Goal: Information Seeking & Learning: Check status

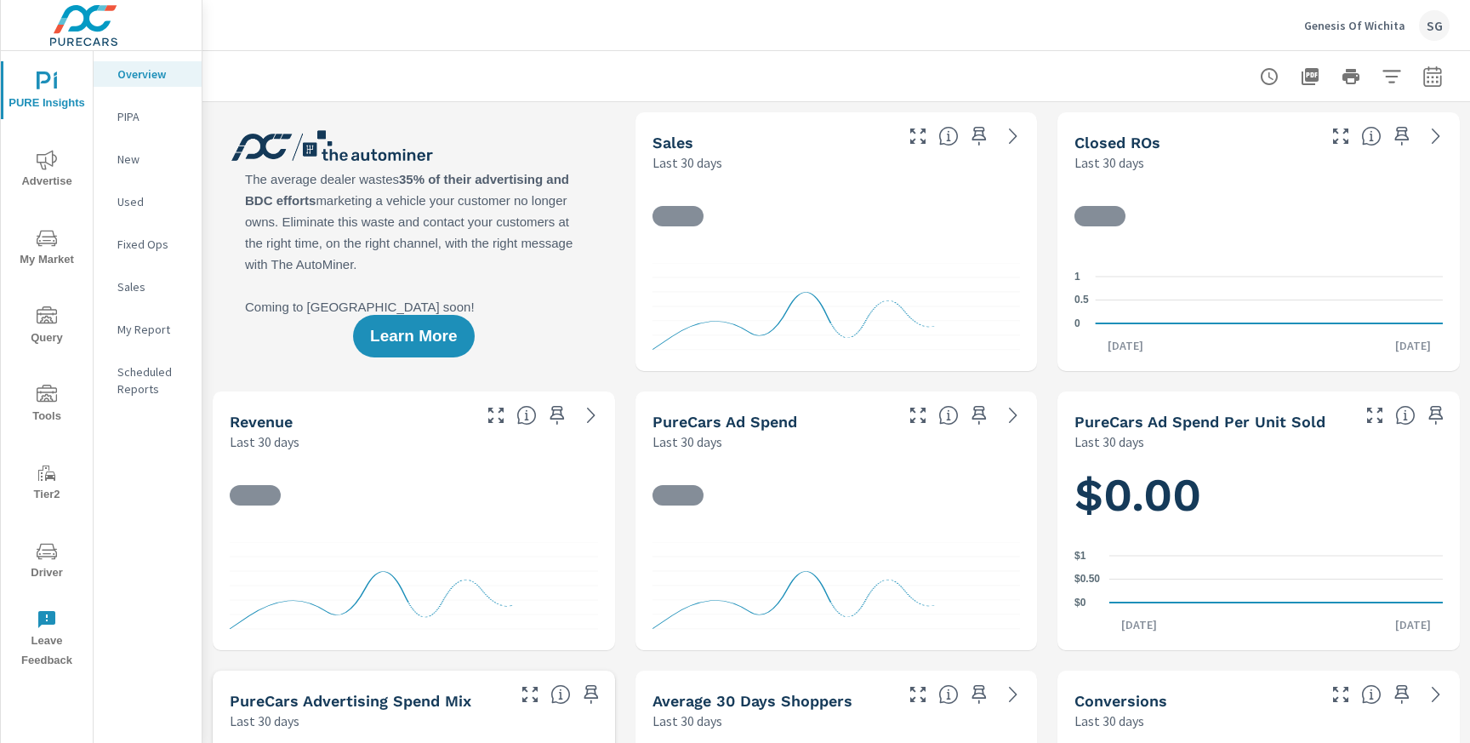
click at [50, 558] on icon "nav menu" at bounding box center [47, 551] width 20 height 20
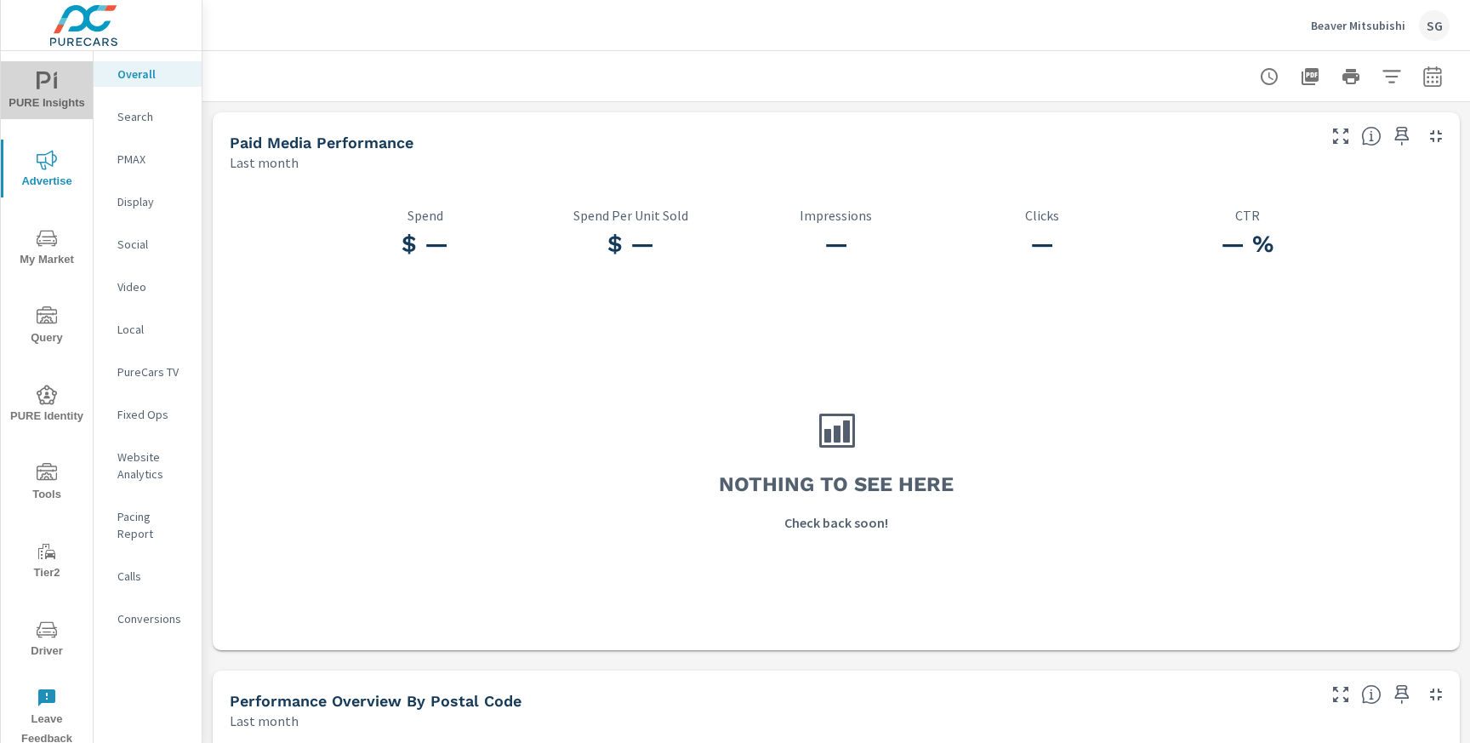
click at [38, 85] on icon "nav menu" at bounding box center [44, 80] width 14 height 18
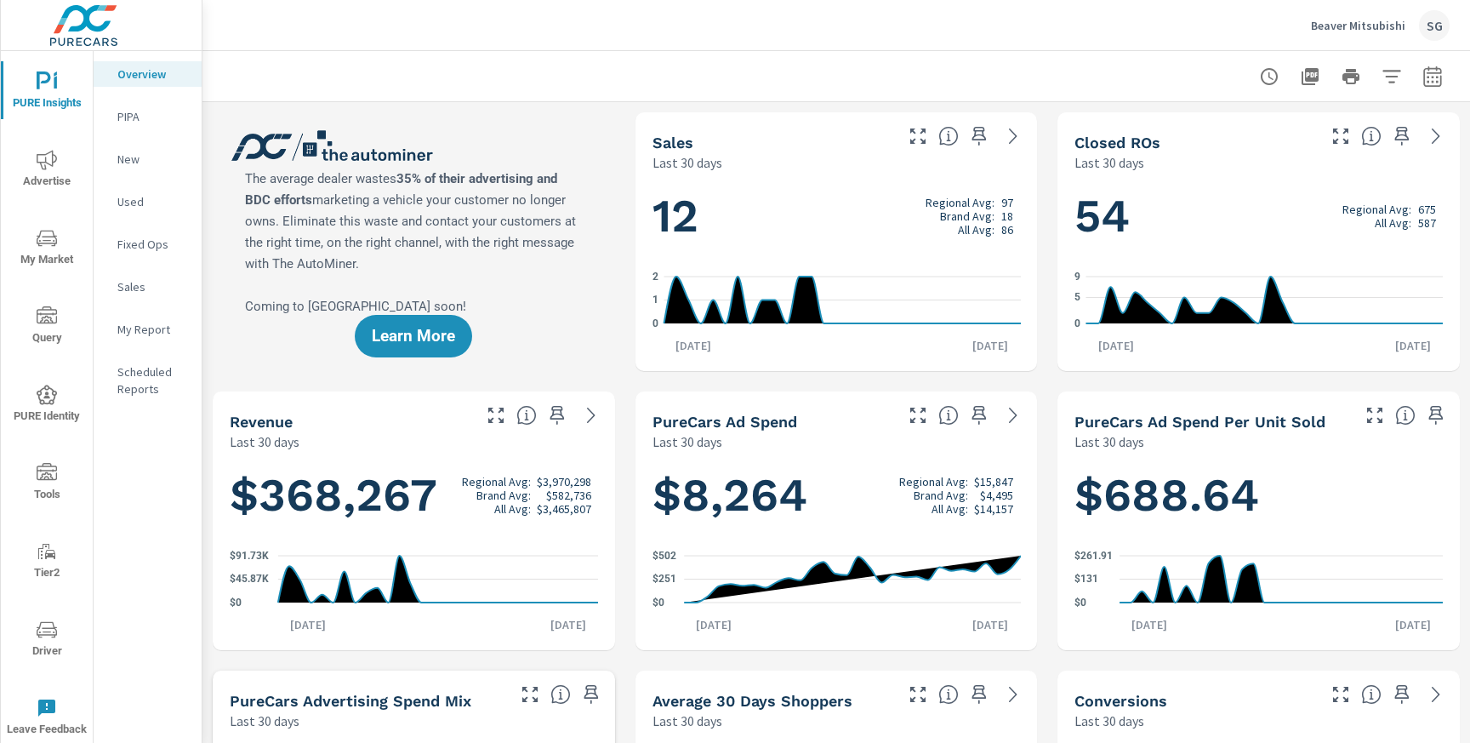
click at [1433, 81] on icon "button" at bounding box center [1432, 79] width 11 height 7
select select "Last 30 days"
click at [1433, 81] on icon "button" at bounding box center [1432, 79] width 11 height 7
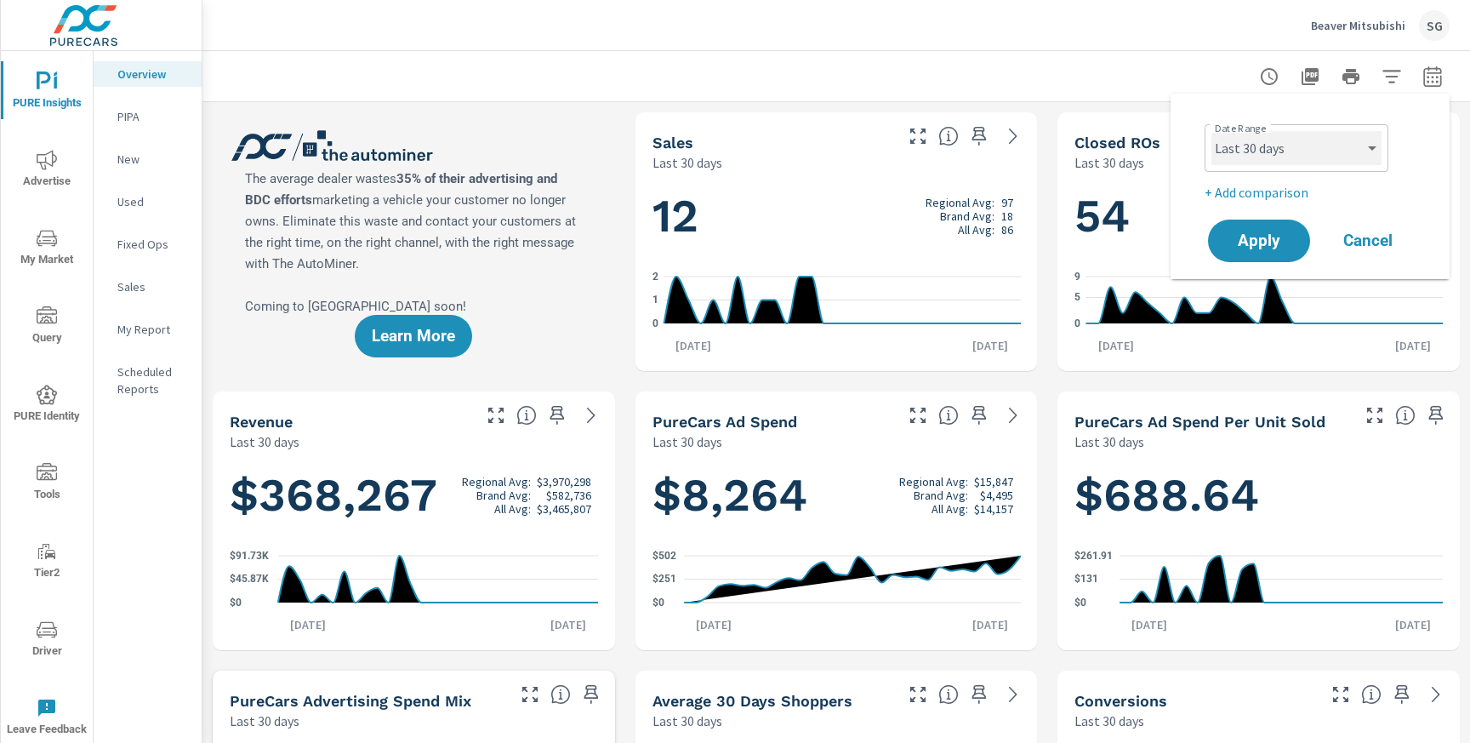
click at [1296, 157] on select "Custom [DATE] Last week Last 7 days Last 14 days Last 30 days Last 45 days Last…" at bounding box center [1296, 148] width 170 height 34
click at [1211, 131] on select "Custom [DATE] Last week Last 7 days Last 14 days Last 30 days Last 45 days Last…" at bounding box center [1296, 148] width 170 height 34
select select "Month to date"
click at [1264, 254] on button "Apply" at bounding box center [1258, 241] width 105 height 44
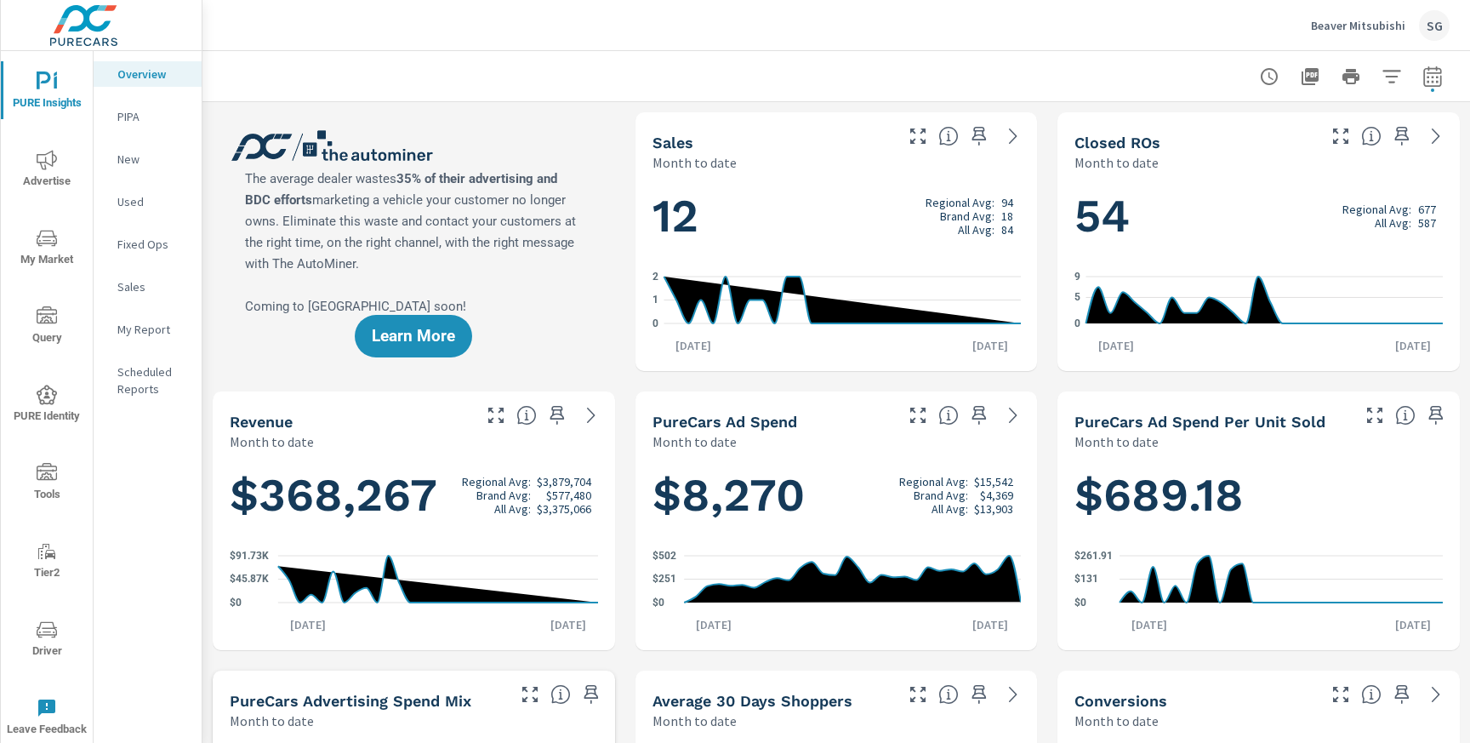
click at [137, 162] on p "New" at bounding box center [152, 159] width 71 height 17
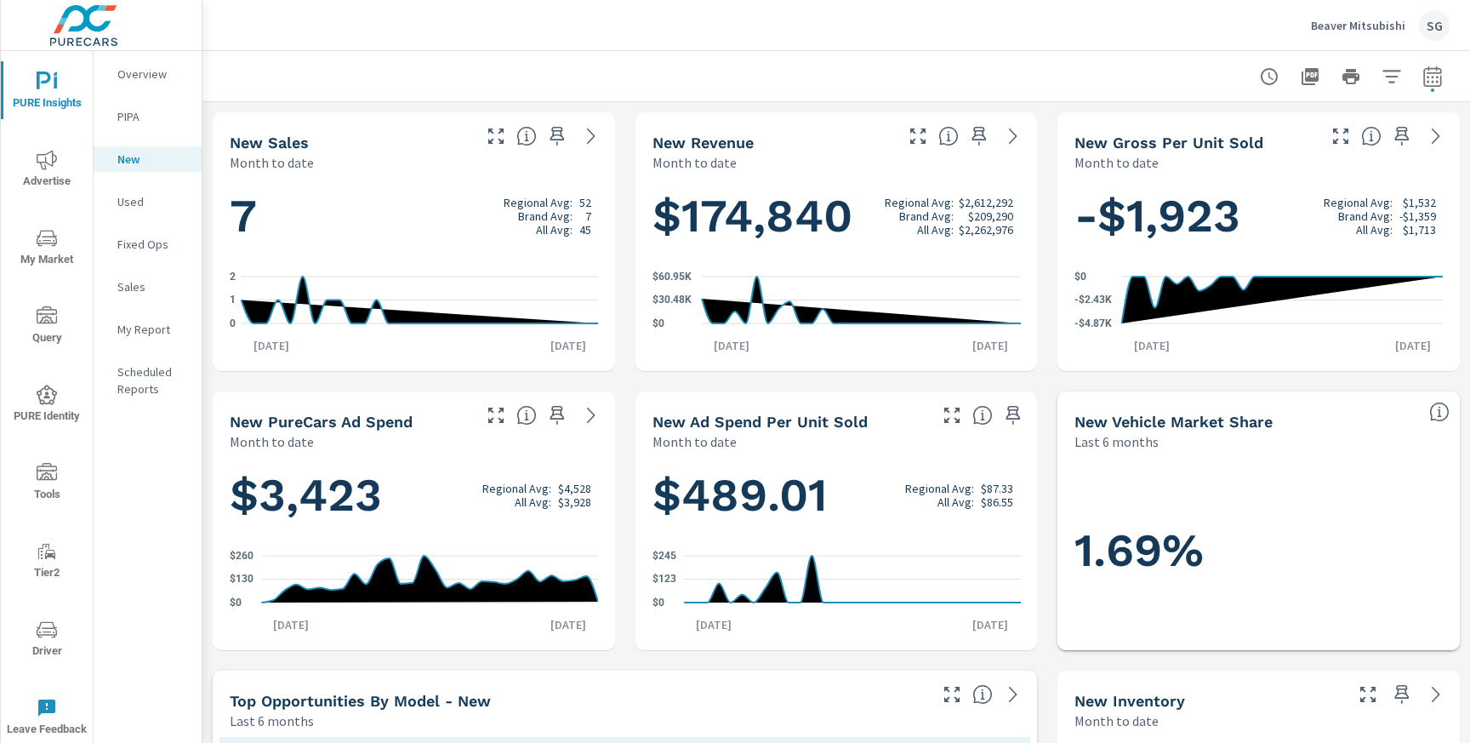
click at [45, 163] on icon "nav menu" at bounding box center [47, 160] width 20 height 20
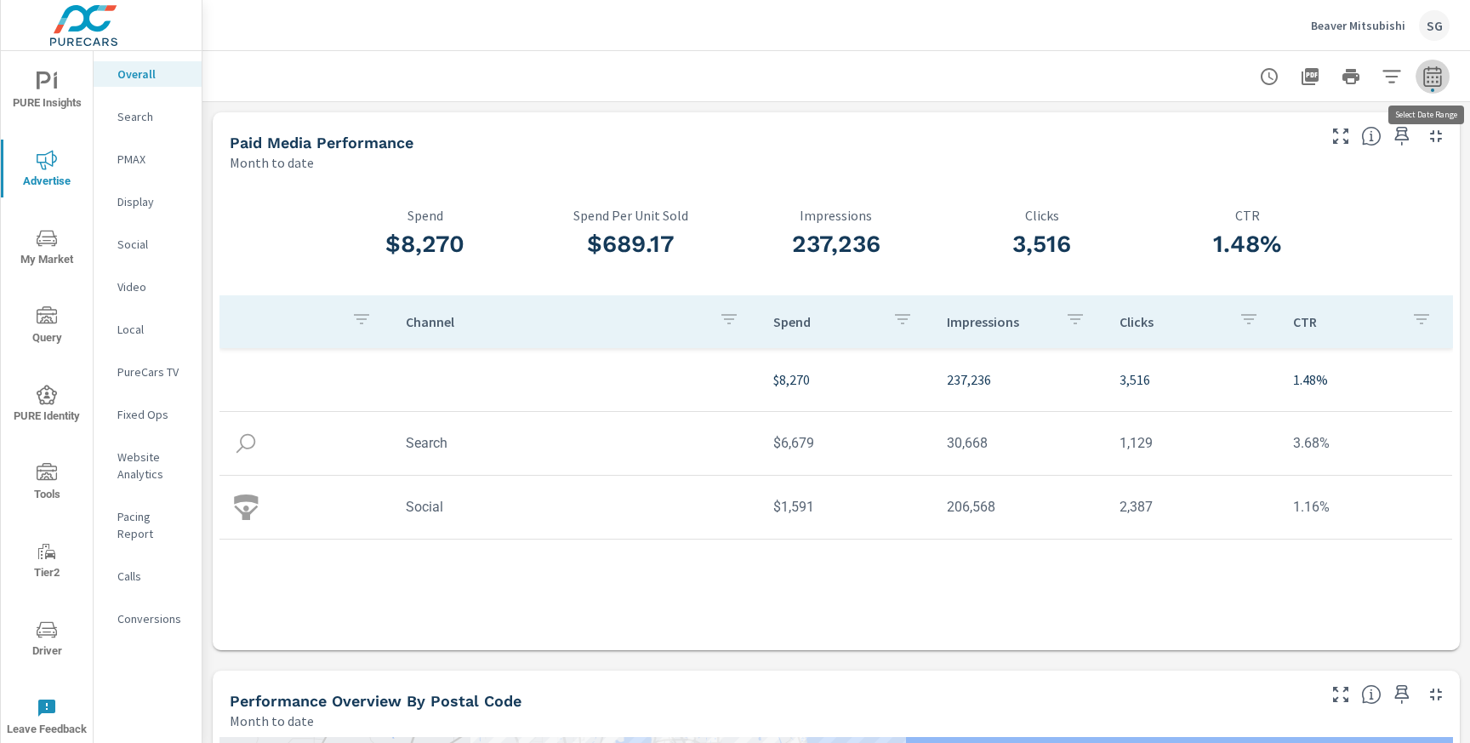
click at [1441, 78] on icon "button" at bounding box center [1432, 76] width 18 height 20
select select "Month to date"
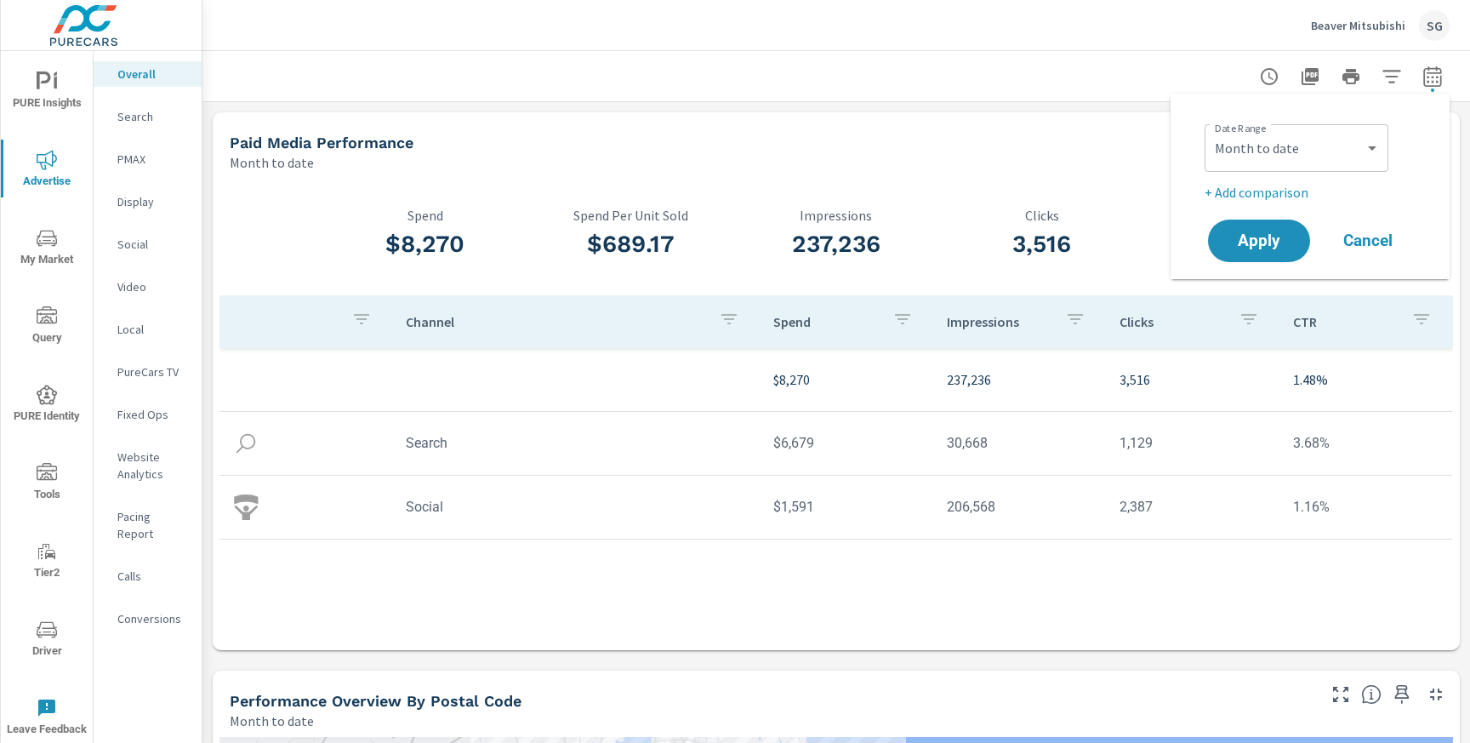
click at [1247, 197] on p "+ Add comparison" at bounding box center [1314, 192] width 218 height 20
select select "Previous period"
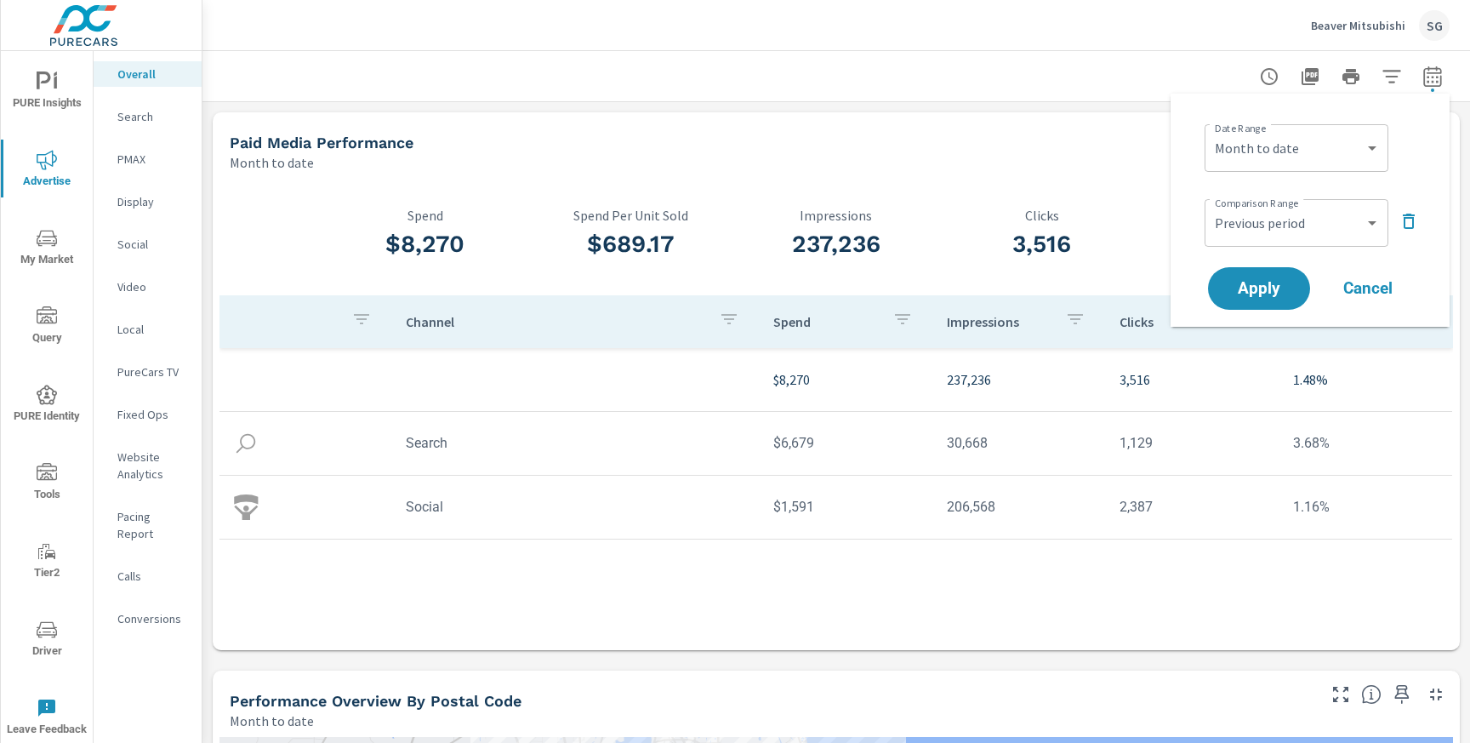
click at [1407, 219] on icon "button" at bounding box center [1409, 221] width 20 height 20
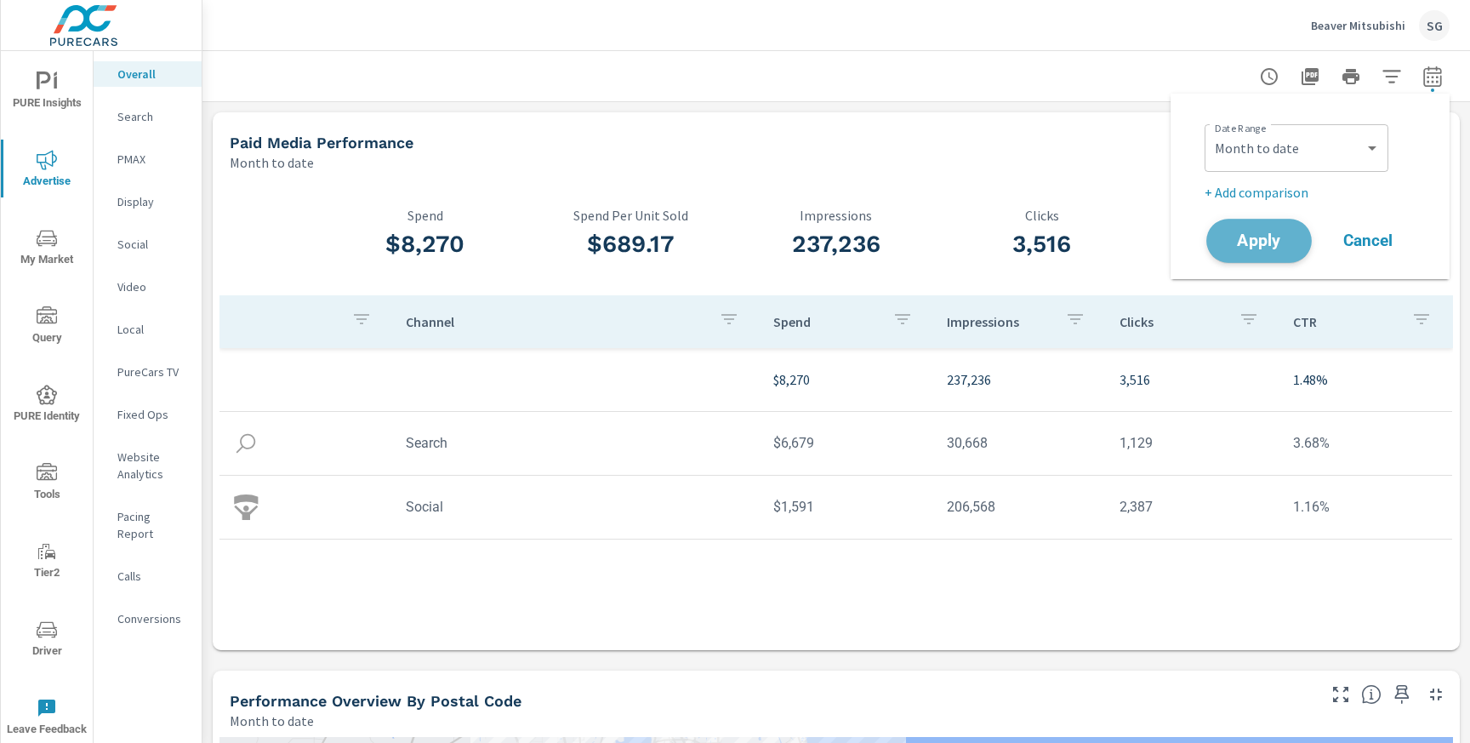
click at [1278, 233] on span "Apply" at bounding box center [1259, 241] width 70 height 16
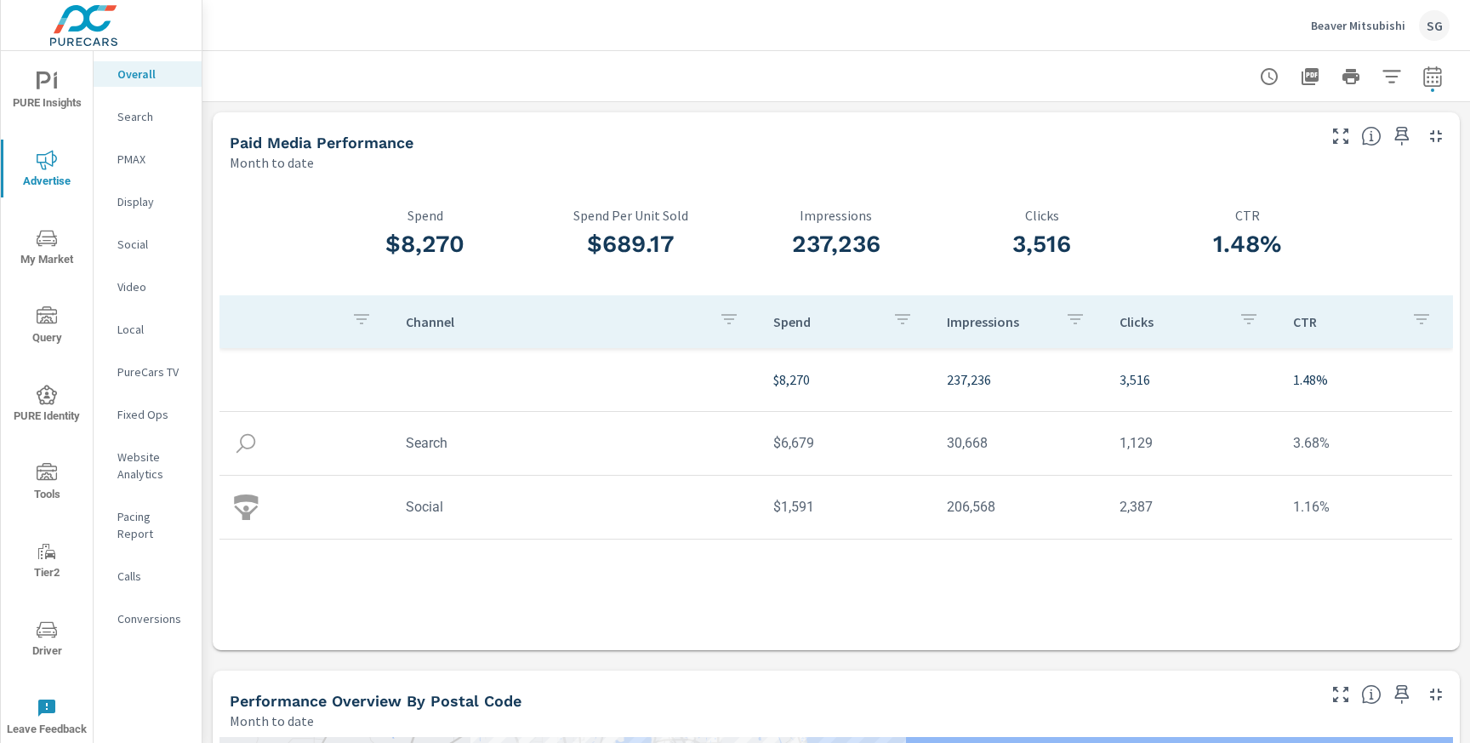
click at [129, 122] on p "Search" at bounding box center [152, 116] width 71 height 17
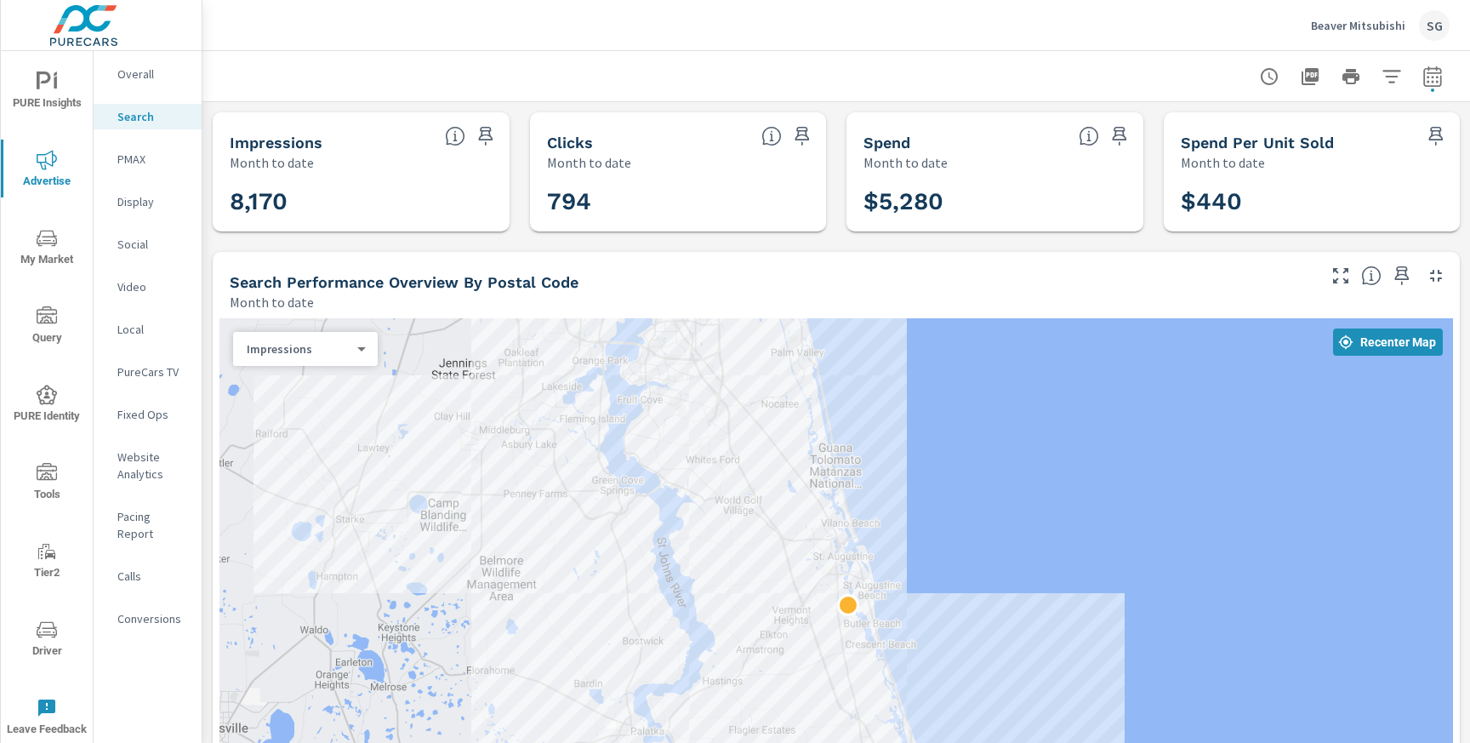
click at [130, 169] on div "PMAX" at bounding box center [148, 159] width 108 height 26
